Goal: Information Seeking & Learning: Find specific page/section

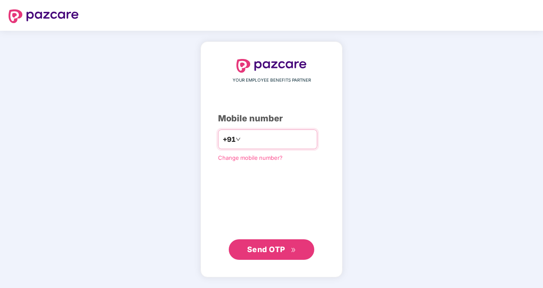
click at [247, 141] on input "number" at bounding box center [278, 140] width 70 height 14
type input "**********"
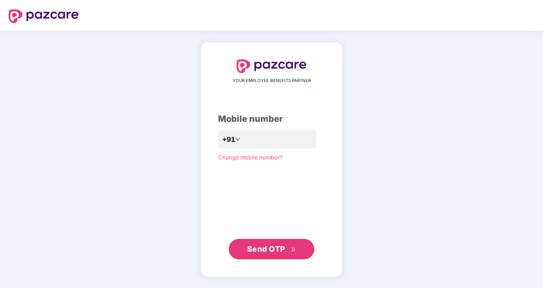
click at [268, 249] on span "Send OTP" at bounding box center [266, 249] width 38 height 9
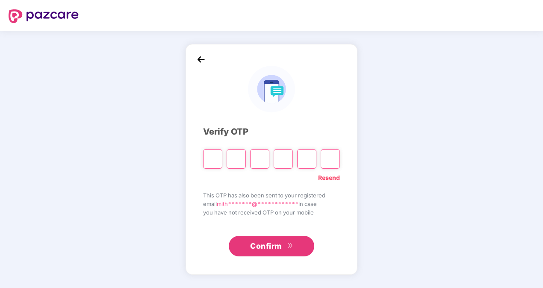
type input "*"
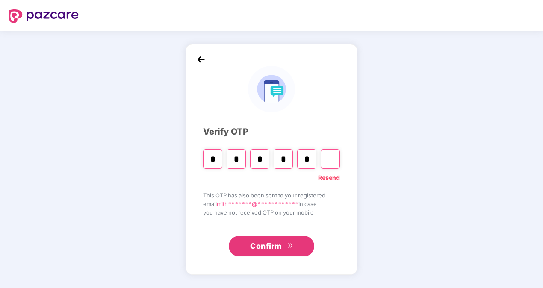
type input "*"
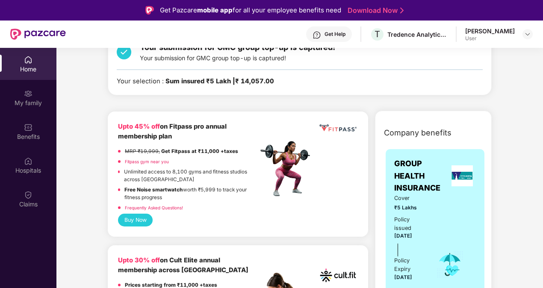
scroll to position [171, 0]
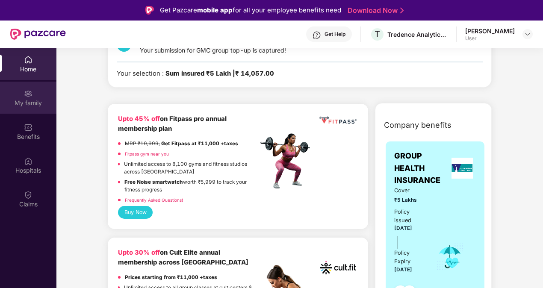
click at [33, 102] on div "My family" at bounding box center [28, 103] width 56 height 9
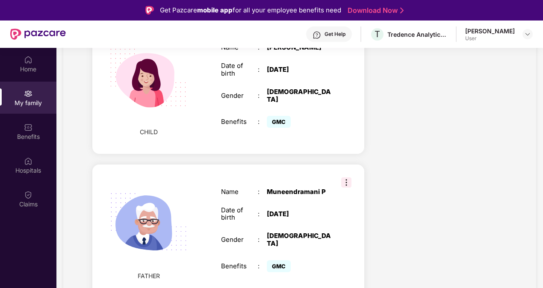
scroll to position [526, 0]
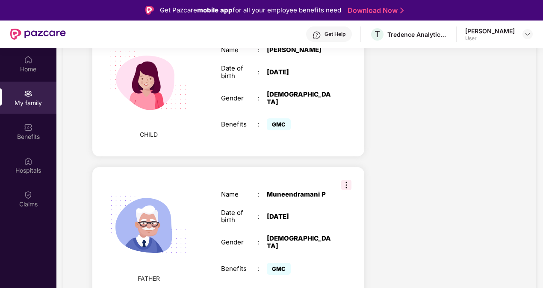
click at [344, 180] on img at bounding box center [346, 185] width 10 height 10
click at [409, 169] on div "Health Cover cover ₹5 Lakhs Policy issued 30 Aug 2025 Policy Expiry 29 Aug 2026…" at bounding box center [442, 16] width 143 height 880
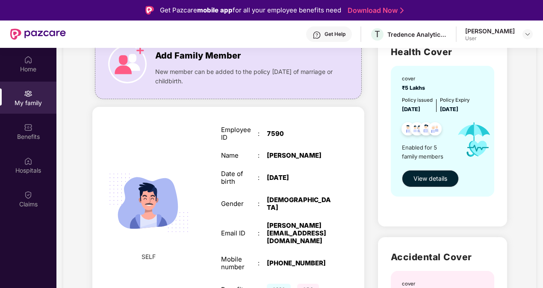
scroll to position [0, 0]
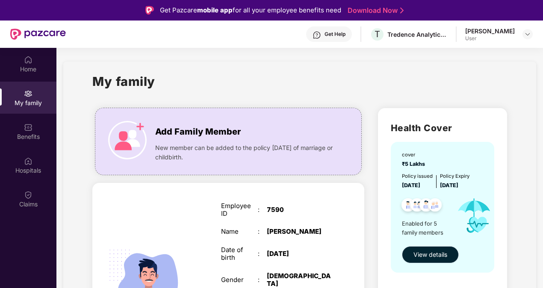
click at [422, 258] on span "View details" at bounding box center [431, 254] width 34 height 9
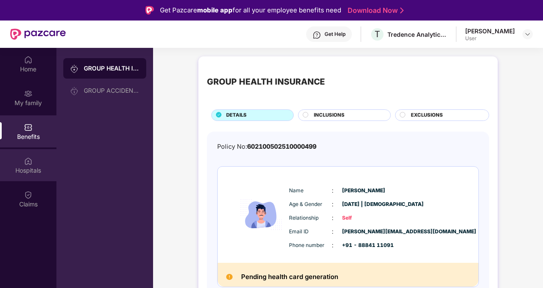
click at [32, 170] on div "Hospitals" at bounding box center [28, 170] width 56 height 9
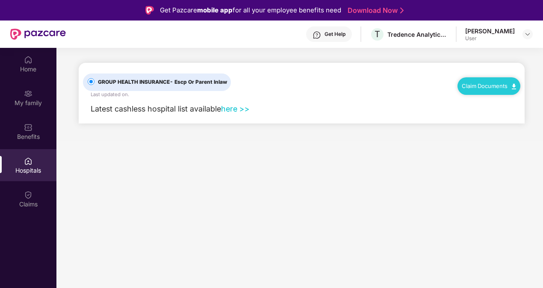
click at [234, 109] on link "here >>" at bounding box center [235, 108] width 29 height 9
